Goal: Information Seeking & Learning: Learn about a topic

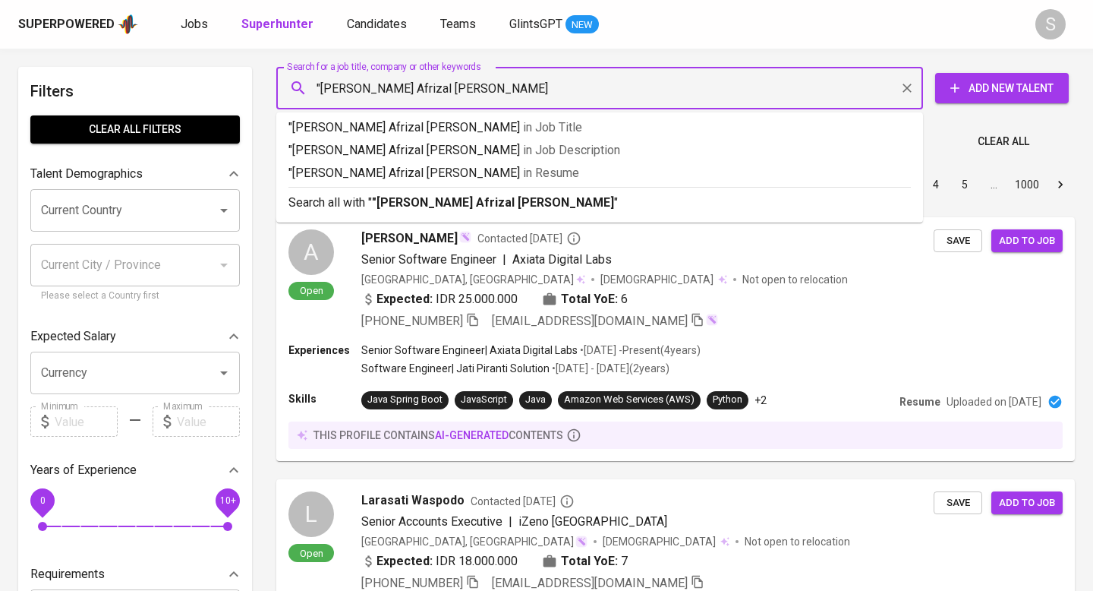
type input ""[PERSON_NAME] Afrizal [PERSON_NAME]""
click at [447, 207] on b ""[PERSON_NAME] Afrizal [PERSON_NAME]"" at bounding box center [495, 202] width 247 height 14
click at [446, 200] on div "Sort By Most Relevant MOST_RELEVANT 1 2 3 4 5 … 1000" at bounding box center [675, 185] width 817 height 46
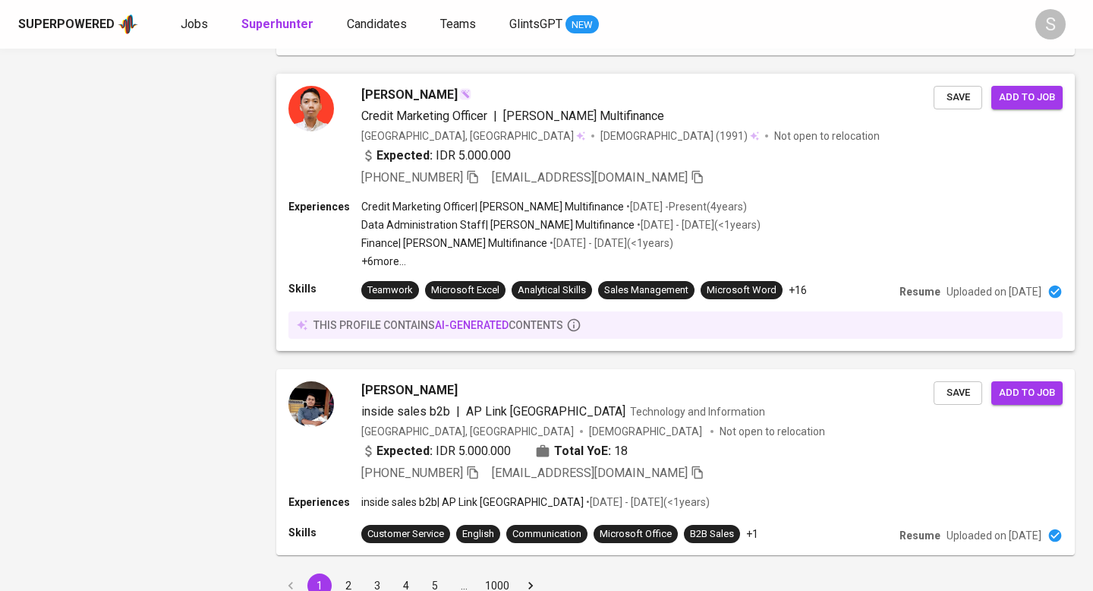
scroll to position [2515, 0]
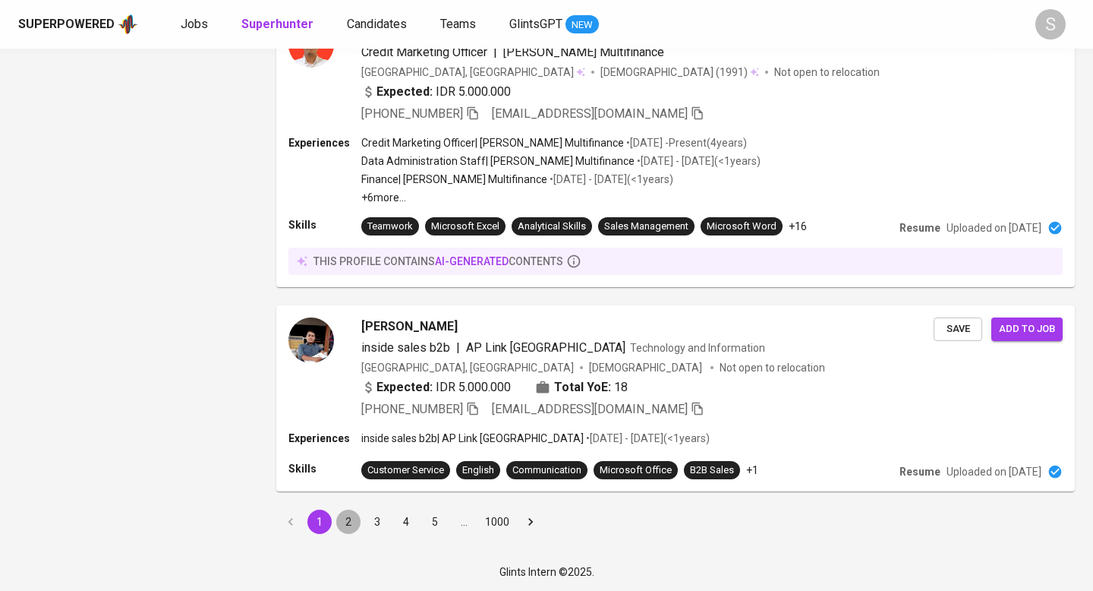
click at [342, 521] on button "2" at bounding box center [348, 521] width 24 height 24
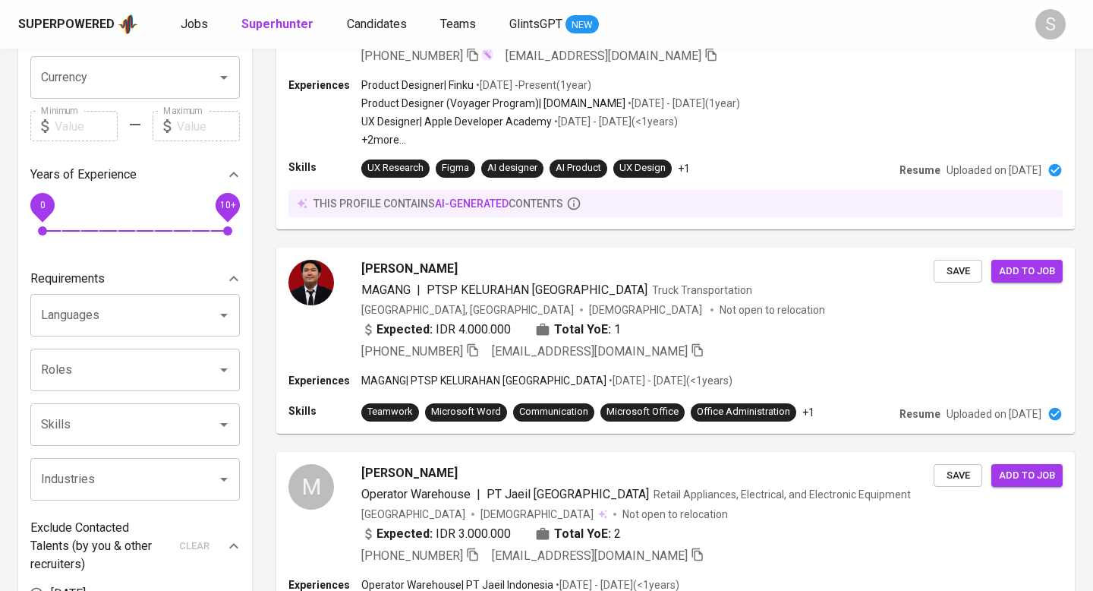
scroll to position [307, 0]
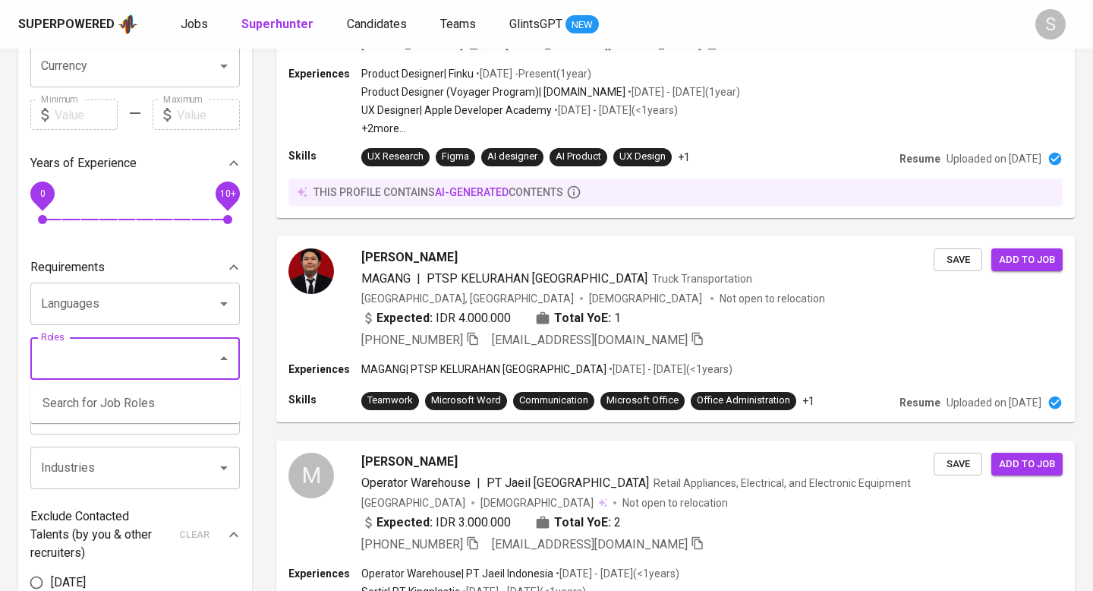
click at [121, 357] on input "Roles" at bounding box center [113, 358] width 153 height 29
click at [101, 407] on p "Other HR Positions" at bounding box center [94, 403] width 102 height 18
type input "HR"
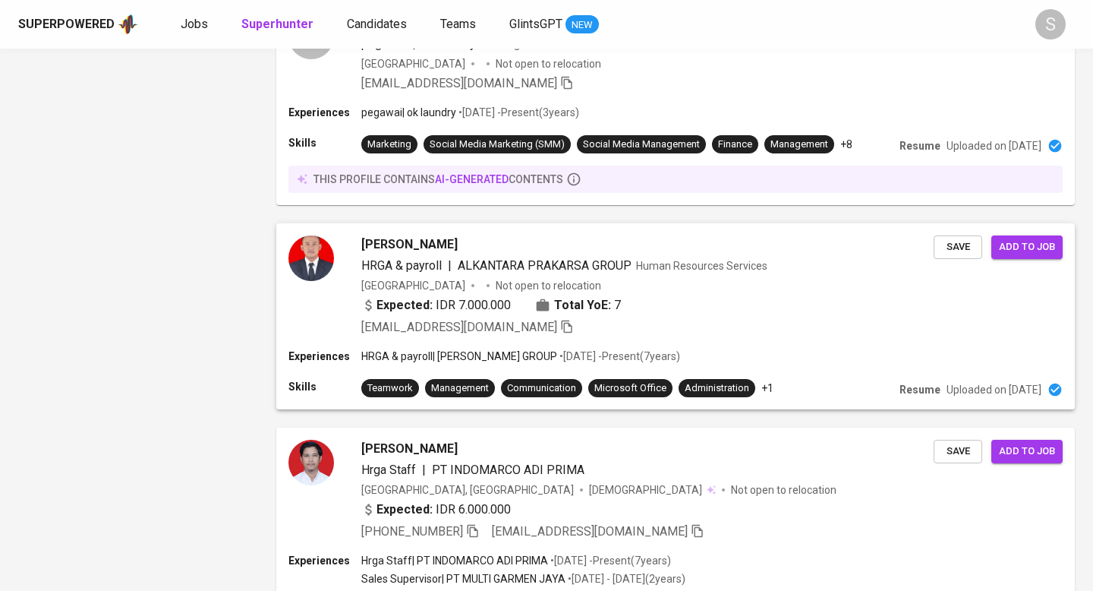
scroll to position [2064, 0]
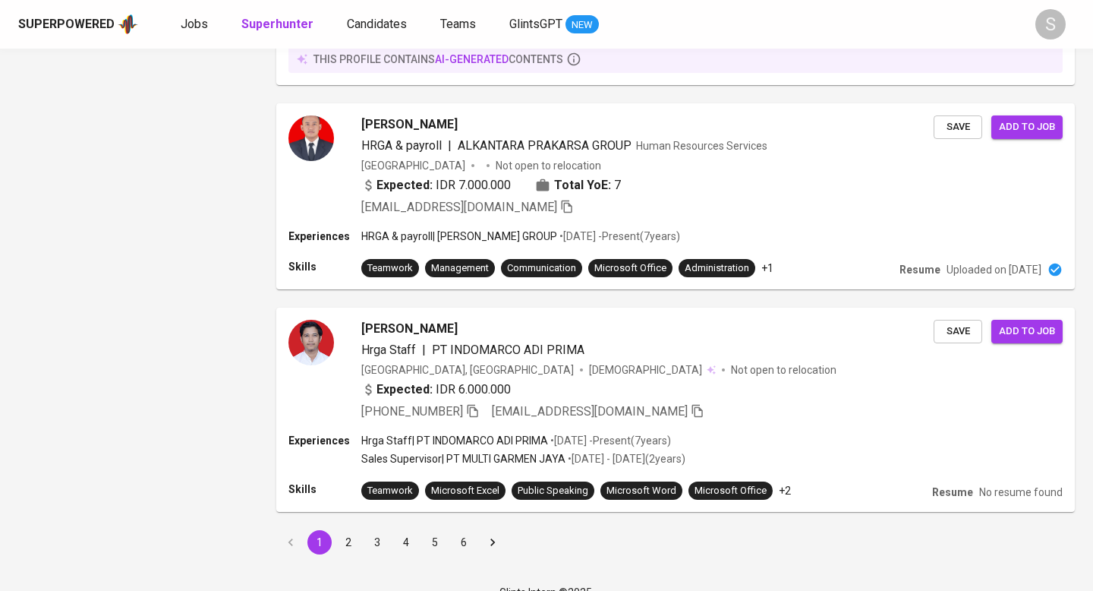
click at [345, 530] on button "2" at bounding box center [348, 542] width 24 height 24
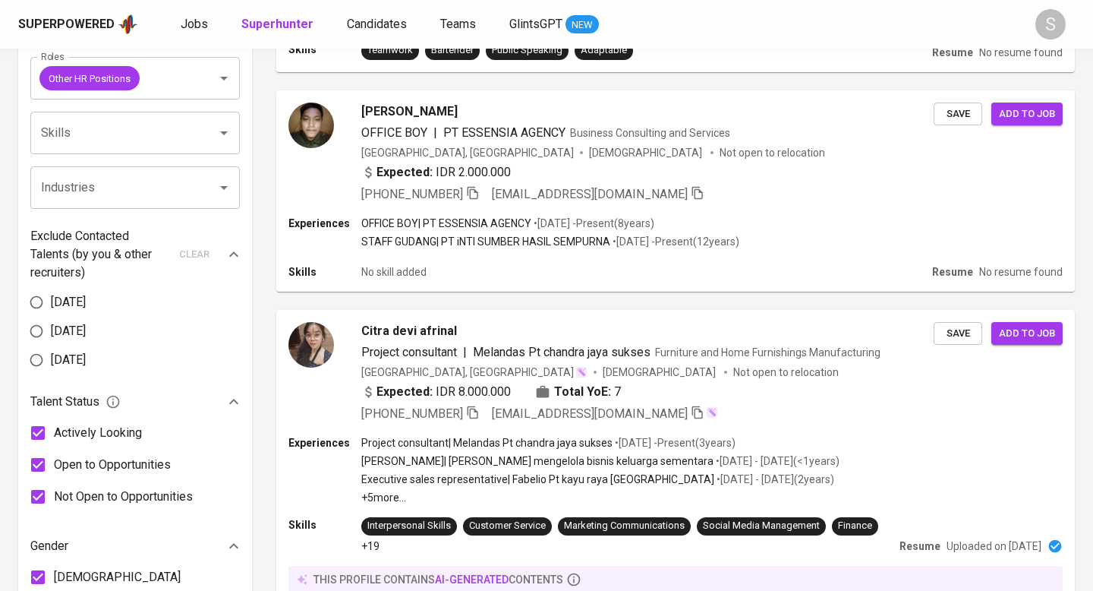
scroll to position [772, 0]
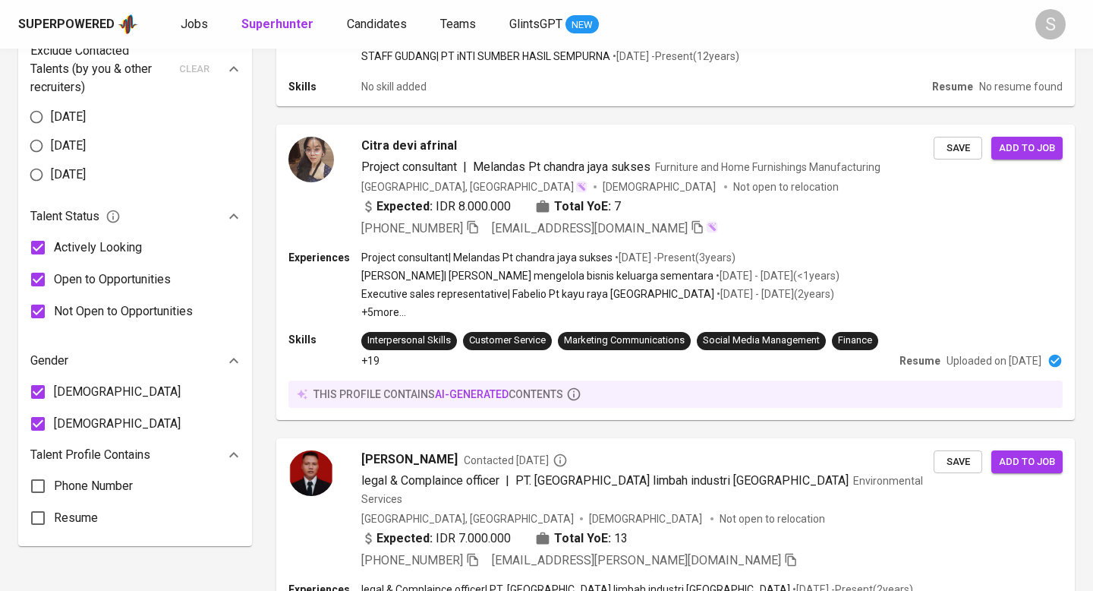
scroll to position [772, 0]
